Goal: Task Accomplishment & Management: Complete application form

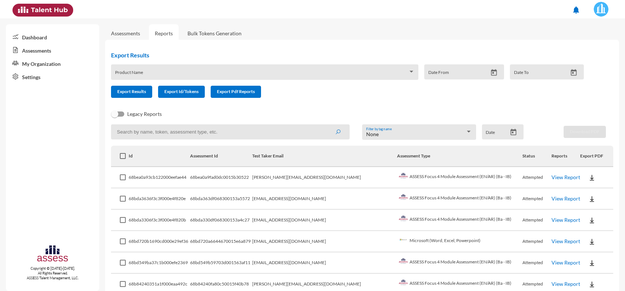
click at [552, 199] on link "View Report" at bounding box center [566, 198] width 29 height 6
click at [133, 34] on link "Assessments" at bounding box center [125, 33] width 29 height 6
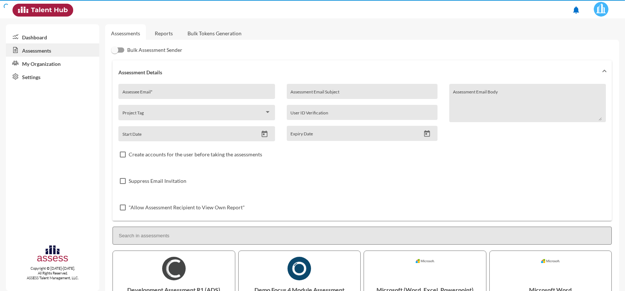
click at [192, 97] on div "Assessee Email *" at bounding box center [196, 93] width 149 height 11
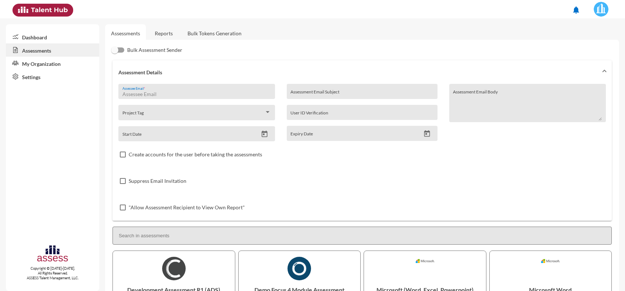
paste input "| mohsenarafat97@gmail.com"
drag, startPoint x: 125, startPoint y: 93, endPoint x: 111, endPoint y: 96, distance: 13.8
click at [111, 96] on div "Assessment Details | mohsenarafat97@gmail.com Assessee Email * Project Tag Star…" at bounding box center [362, 140] width 502 height 160
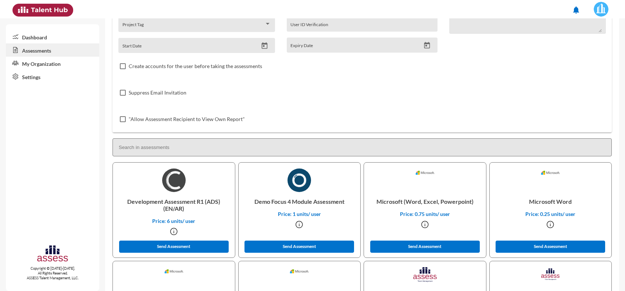
scroll to position [92, 0]
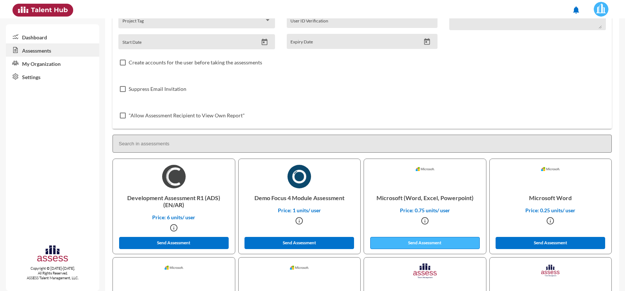
click at [403, 237] on button "Send Assessment" at bounding box center [425, 243] width 110 height 12
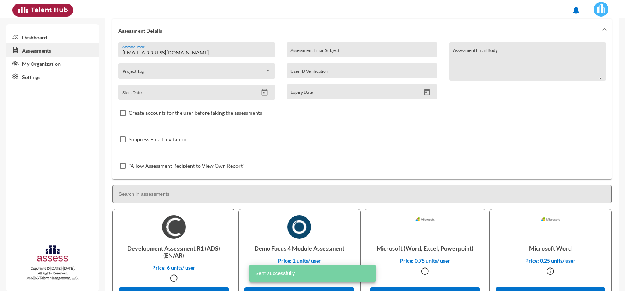
scroll to position [0, 0]
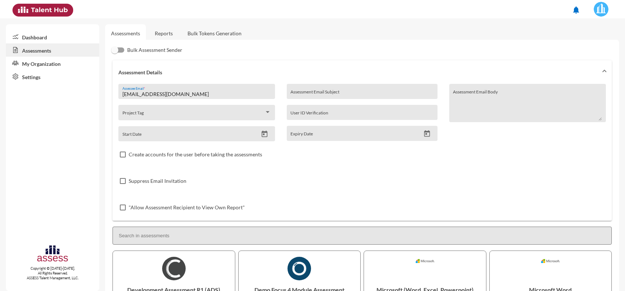
drag, startPoint x: 193, startPoint y: 93, endPoint x: 98, endPoint y: 93, distance: 95.3
click at [98, 93] on mat-sidenav-container "Dashboard Assessments My Organization Settings Copyright © 2015-2024. All Right…" at bounding box center [312, 154] width 625 height 273
paste input ". On80114@gmail.com"
drag, startPoint x: 125, startPoint y: 94, endPoint x: 118, endPoint y: 95, distance: 6.6
click at [118, 95] on div ". On80114@gmail.com Assessee Email *" at bounding box center [196, 91] width 157 height 15
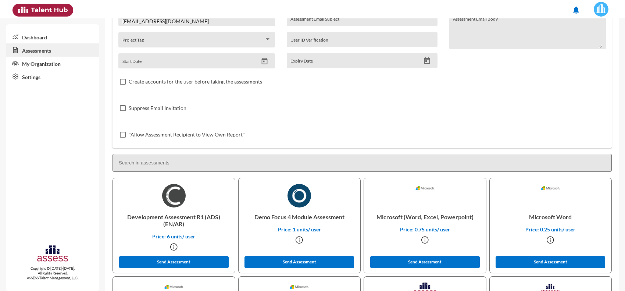
scroll to position [92, 0]
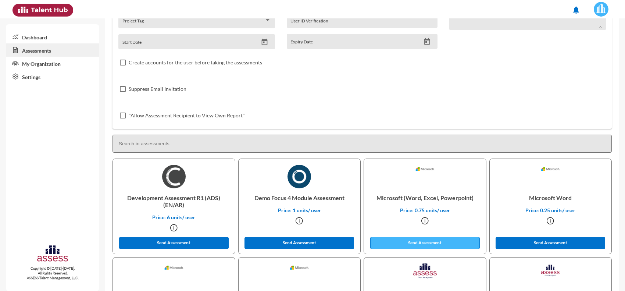
type input "On80114@gmail.com"
click at [413, 238] on button "Send Assessment" at bounding box center [425, 243] width 110 height 12
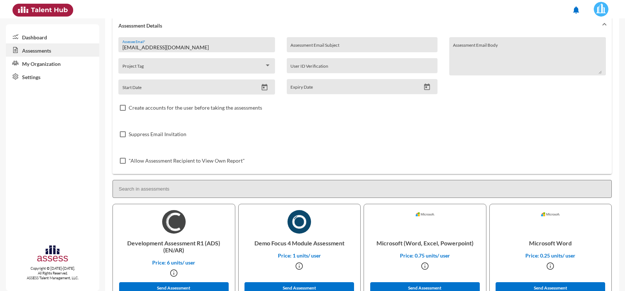
scroll to position [0, 0]
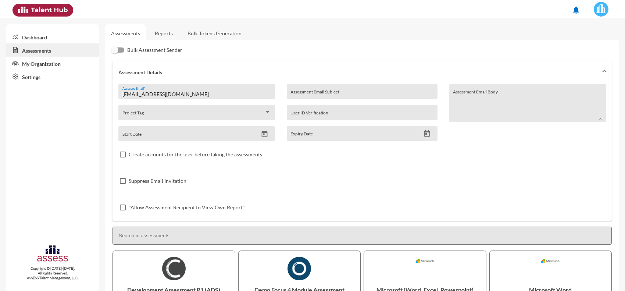
click at [160, 39] on link "Reports" at bounding box center [164, 33] width 30 height 18
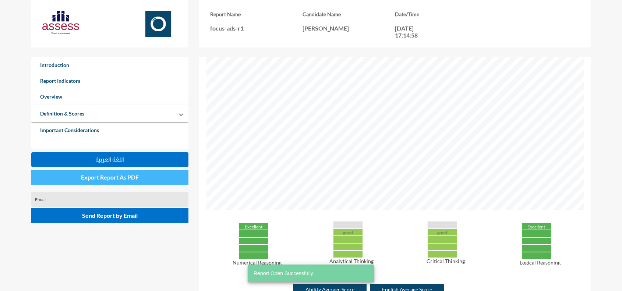
click at [127, 183] on button "Export Report As PDF" at bounding box center [109, 177] width 157 height 15
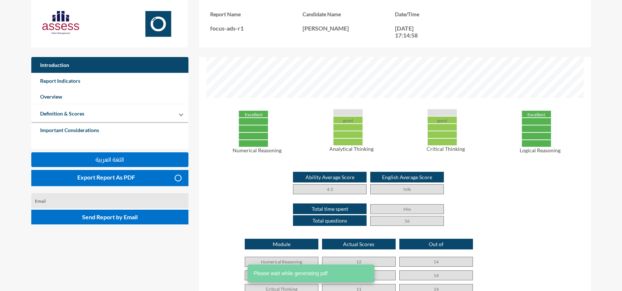
scroll to position [368, 0]
